Goal: Information Seeking & Learning: Learn about a topic

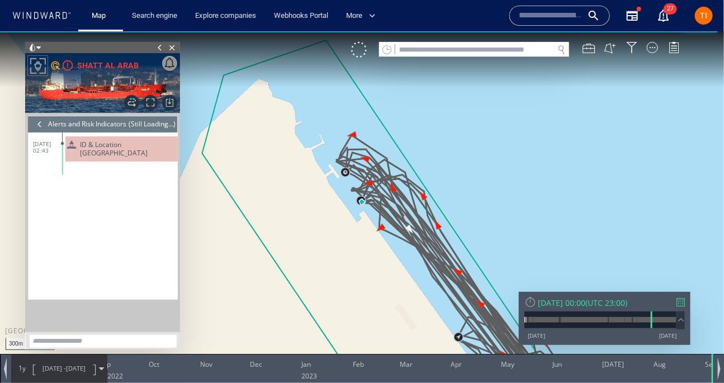
click at [131, 146] on span "ID & Location Tampering" at bounding box center [126, 148] width 93 height 17
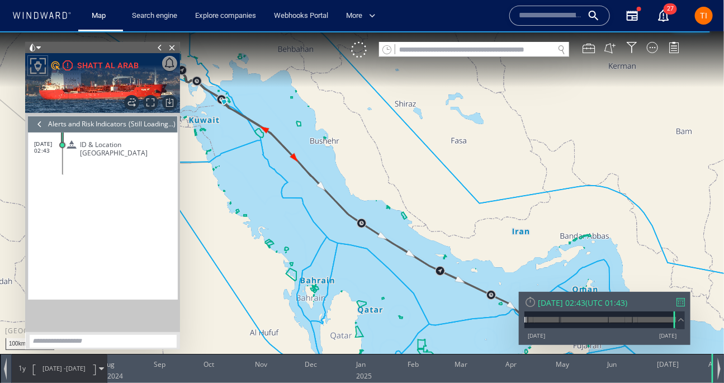
click at [433, 160] on canvas "Map" at bounding box center [362, 201] width 724 height 341
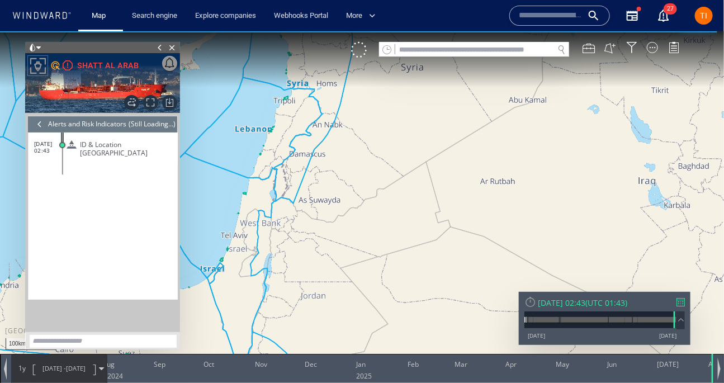
drag, startPoint x: 318, startPoint y: 128, endPoint x: 220, endPoint y: 91, distance: 105.0
click at [220, 91] on canvas "Map" at bounding box center [362, 201] width 724 height 341
drag, startPoint x: 395, startPoint y: 220, endPoint x: 249, endPoint y: 108, distance: 183.8
click at [249, 108] on canvas "Map" at bounding box center [362, 201] width 724 height 341
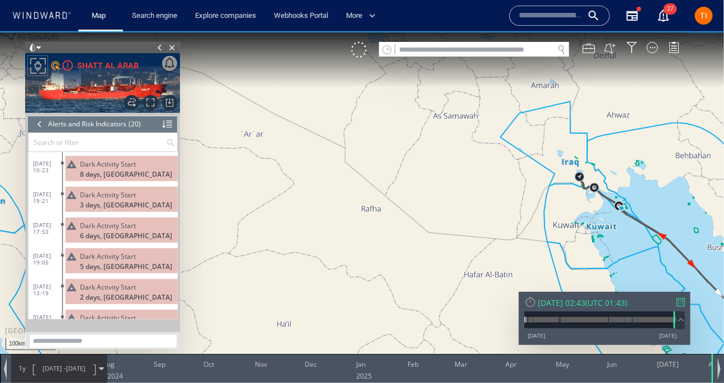
scroll to position [447, 0]
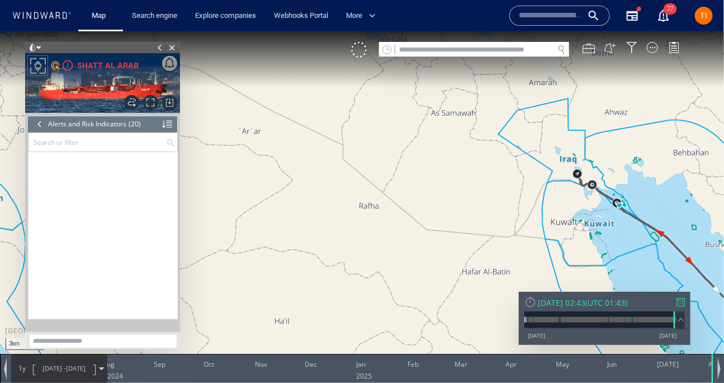
drag, startPoint x: 571, startPoint y: 145, endPoint x: 577, endPoint y: 253, distance: 108.0
click at [549, 147] on canvas "Map" at bounding box center [362, 201] width 724 height 341
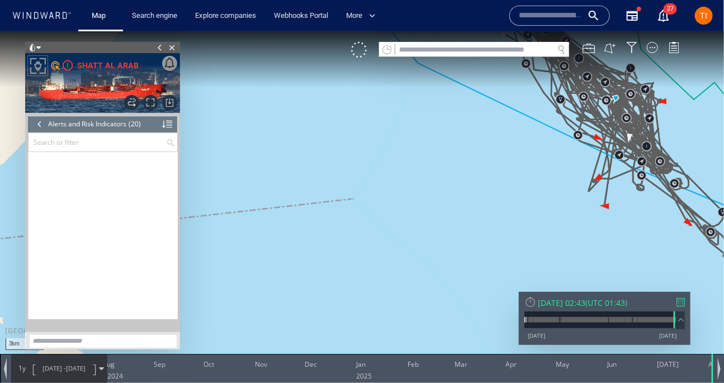
click at [585, 302] on div "Sun 03/08/2025 02:43" at bounding box center [562, 302] width 48 height 11
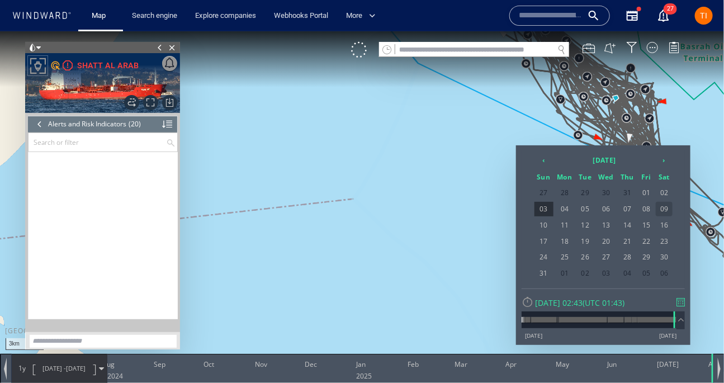
click at [667, 207] on span "09" at bounding box center [664, 208] width 17 height 15
click at [79, 369] on span "03/08/25" at bounding box center [76, 367] width 20 height 8
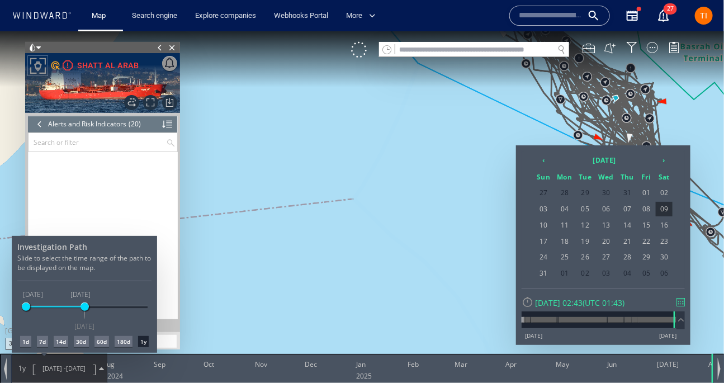
click at [59, 342] on div "14d" at bounding box center [61, 340] width 15 height 11
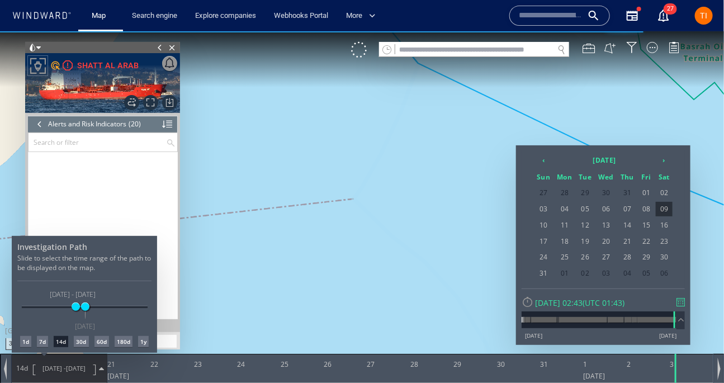
click at [529, 111] on div at bounding box center [362, 207] width 724 height 352
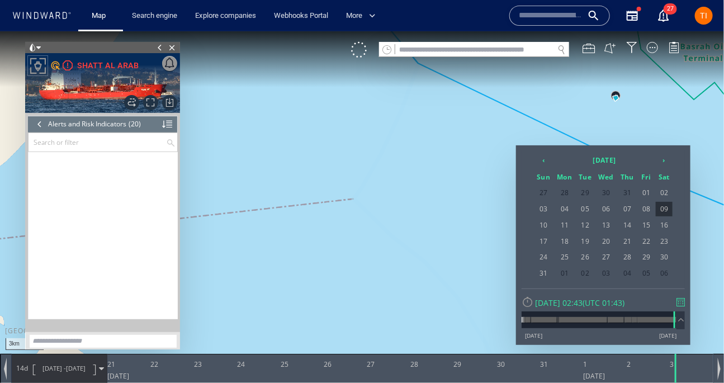
click at [637, 108] on div at bounding box center [362, 207] width 724 height 352
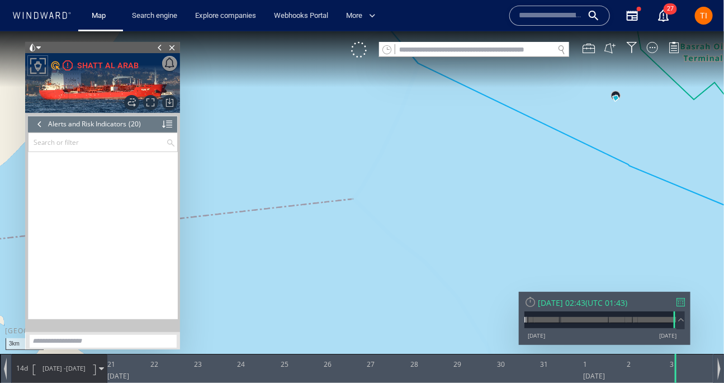
drag, startPoint x: 641, startPoint y: 113, endPoint x: 486, endPoint y: 188, distance: 172.2
click at [486, 188] on canvas "Map" at bounding box center [362, 201] width 724 height 341
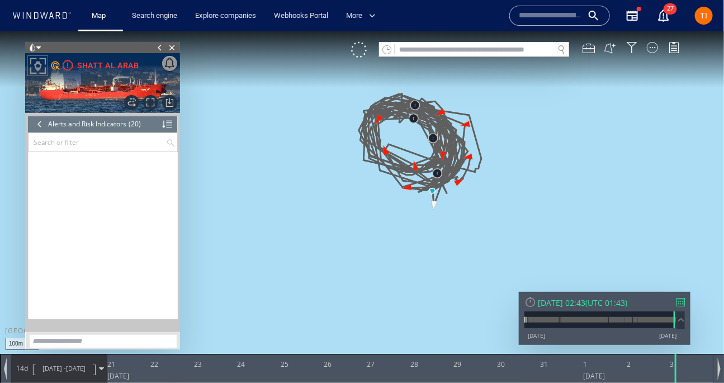
drag, startPoint x: 468, startPoint y: 123, endPoint x: 454, endPoint y: 250, distance: 127.6
click at [454, 250] on canvas "Map" at bounding box center [362, 201] width 724 height 341
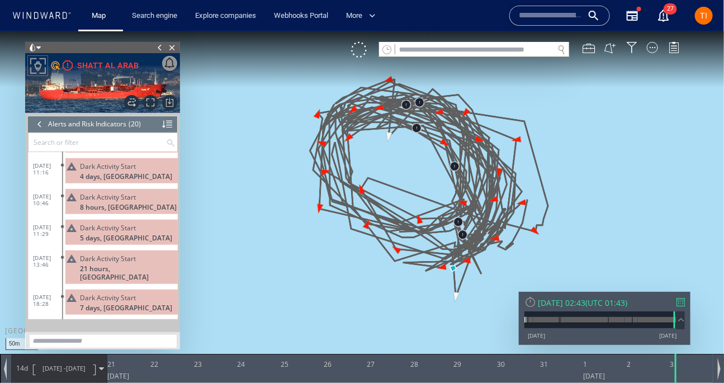
scroll to position [450, 0]
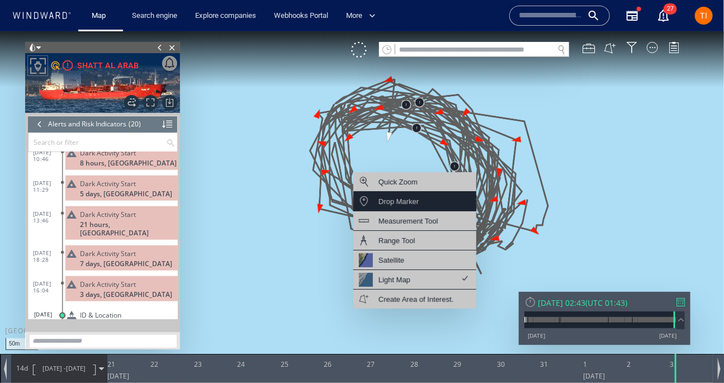
click at [424, 203] on div "Drop Marker" at bounding box center [414, 201] width 123 height 20
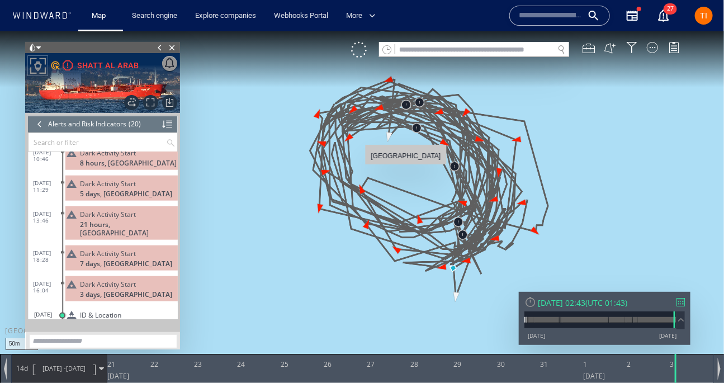
click at [406, 169] on canvas "Map" at bounding box center [362, 201] width 724 height 341
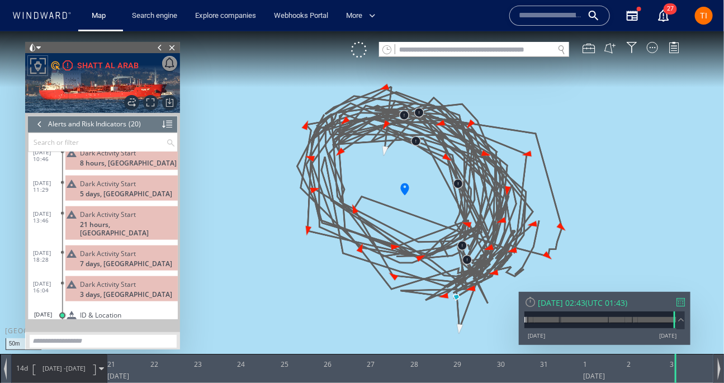
click at [720, 371] on div at bounding box center [719, 368] width 3 height 22
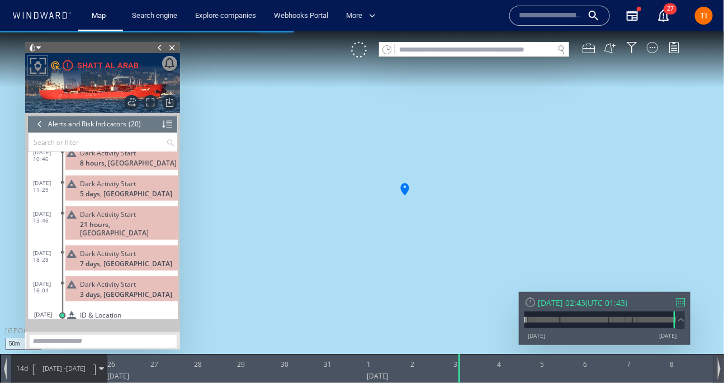
click at [720, 371] on div at bounding box center [719, 368] width 3 height 22
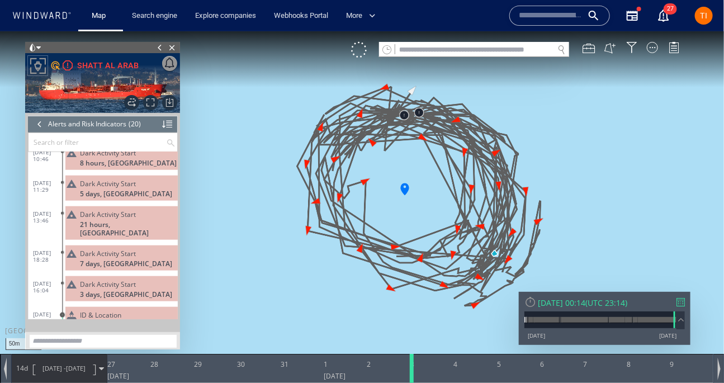
click at [409, 367] on div at bounding box center [413, 367] width 11 height 29
drag, startPoint x: 404, startPoint y: 189, endPoint x: 424, endPoint y: 198, distance: 22.2
click at [424, 198] on canvas "Map" at bounding box center [362, 201] width 724 height 341
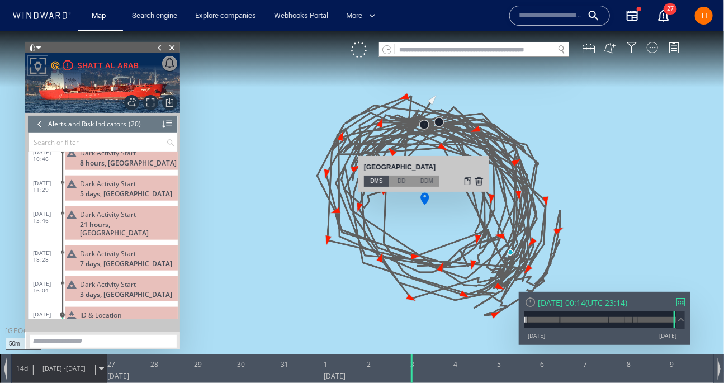
click at [478, 179] on div at bounding box center [478, 180] width 9 height 11
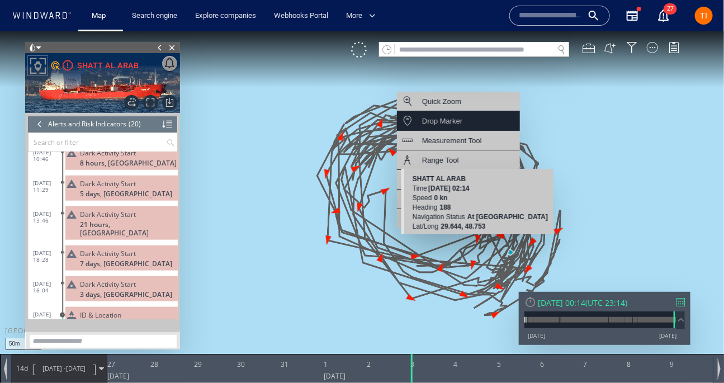
click at [461, 123] on div "Drop Marker" at bounding box center [442, 120] width 40 height 14
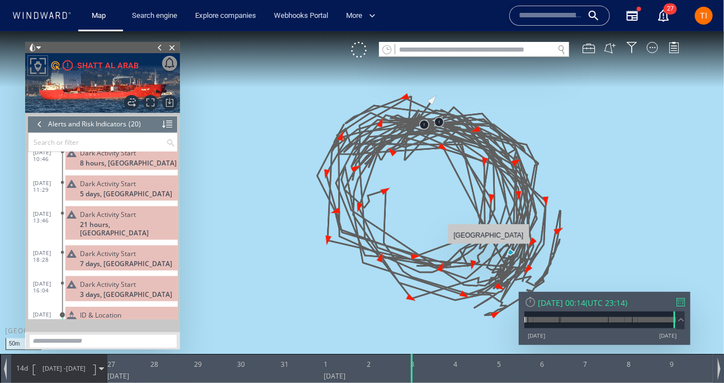
click at [488, 248] on canvas "Map" at bounding box center [362, 201] width 724 height 341
click at [488, 244] on canvas "Map" at bounding box center [362, 201] width 724 height 341
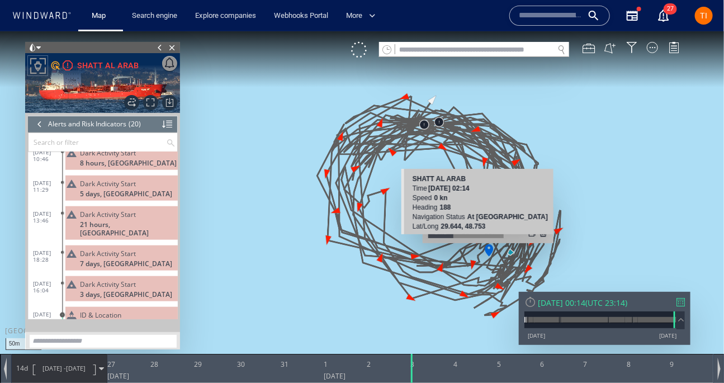
click at [531, 231] on div at bounding box center [532, 231] width 9 height 11
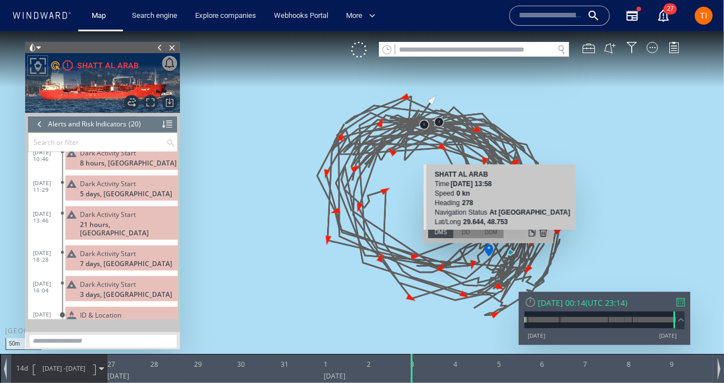
click at [531, 236] on div at bounding box center [532, 231] width 9 height 11
click at [531, 233] on div at bounding box center [532, 231] width 9 height 11
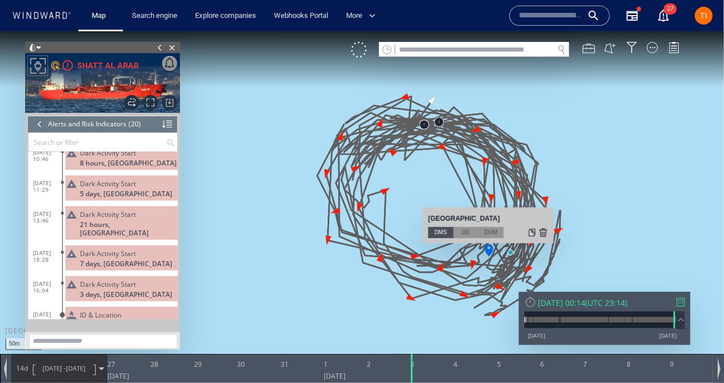
click at [529, 231] on div at bounding box center [532, 231] width 9 height 11
click at [43, 126] on div at bounding box center [40, 123] width 12 height 17
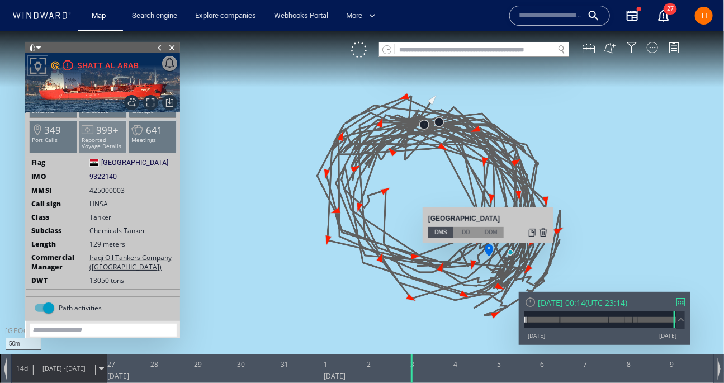
scroll to position [29, 0]
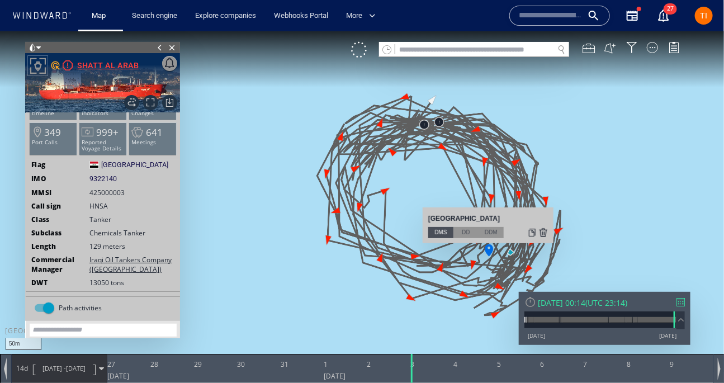
click at [96, 65] on div "SHATT AL ARAB" at bounding box center [107, 64] width 61 height 13
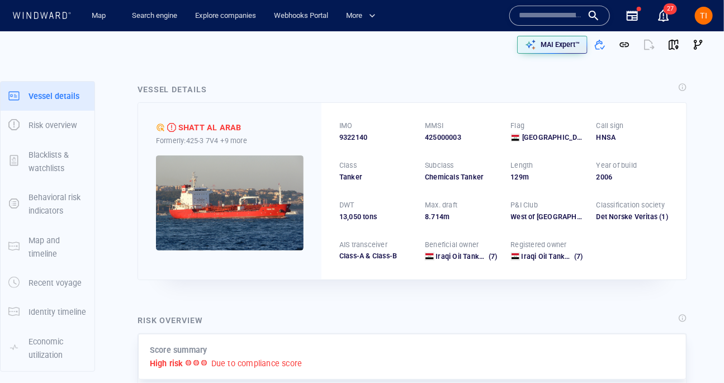
click at [268, 220] on img at bounding box center [230, 202] width 148 height 95
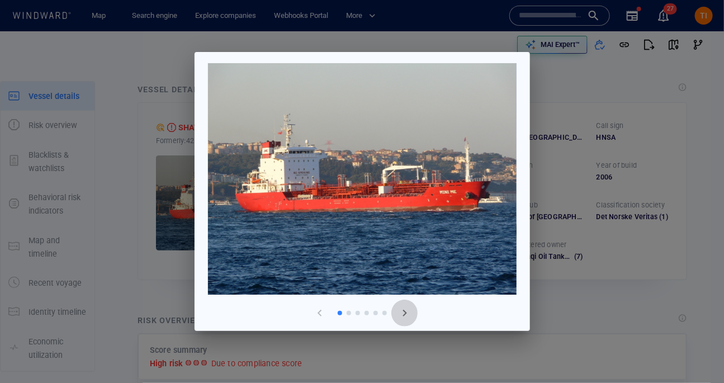
click at [406, 311] on span "button" at bounding box center [404, 312] width 13 height 13
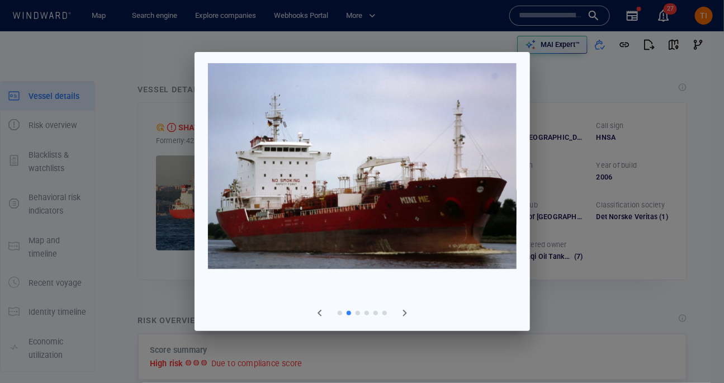
click at [406, 311] on span "button" at bounding box center [404, 312] width 13 height 13
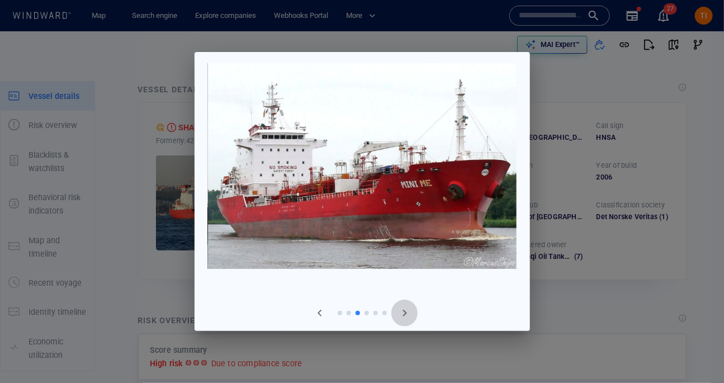
click at [406, 311] on span "button" at bounding box center [404, 312] width 13 height 13
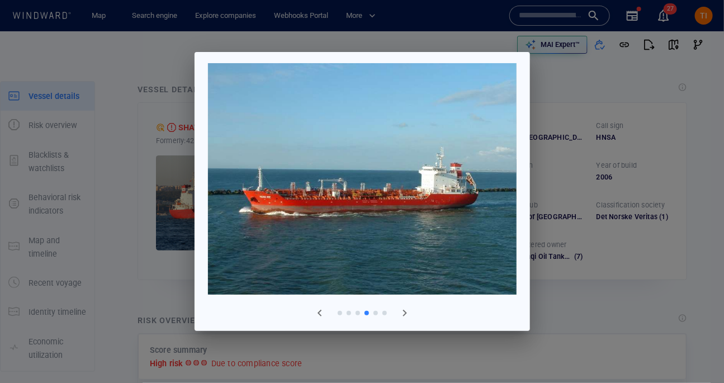
click at [398, 315] on span "button" at bounding box center [404, 312] width 13 height 13
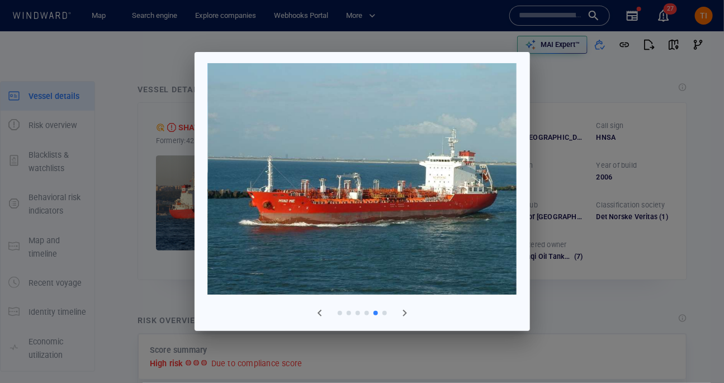
click at [398, 315] on span "button" at bounding box center [404, 312] width 13 height 13
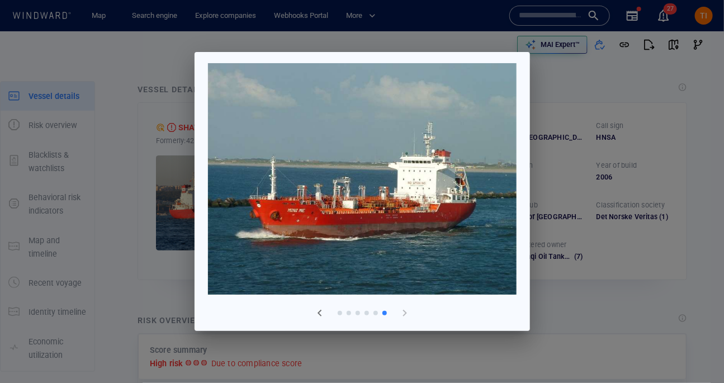
click at [398, 315] on div at bounding box center [404, 312] width 31 height 31
click at [325, 312] on span "button" at bounding box center [319, 312] width 13 height 13
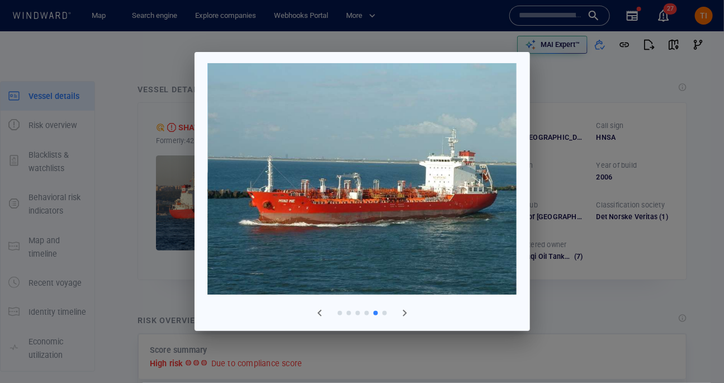
click at [325, 312] on span "button" at bounding box center [319, 312] width 13 height 13
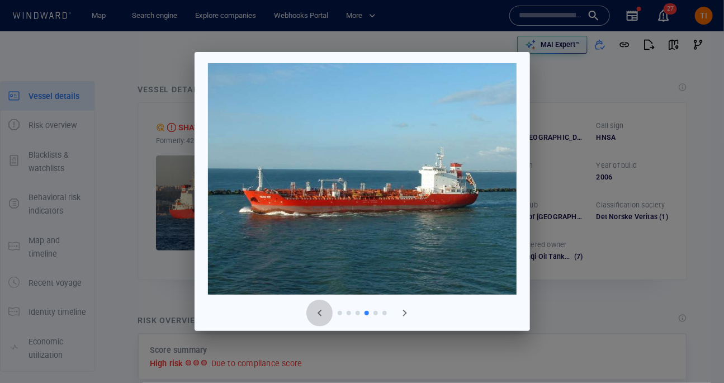
click at [325, 312] on span "button" at bounding box center [319, 312] width 13 height 13
click at [322, 312] on span "button" at bounding box center [319, 312] width 13 height 13
